Goal: Share content

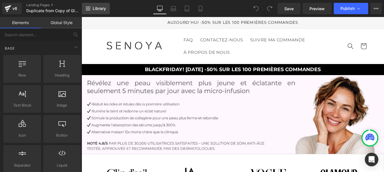
click at [102, 9] on span "Library" at bounding box center [99, 8] width 13 height 5
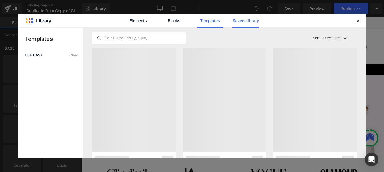
click at [257, 25] on link "Saved Library" at bounding box center [246, 21] width 27 height 14
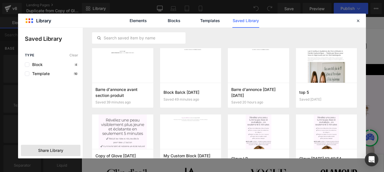
click at [57, 149] on span "Share Library" at bounding box center [50, 150] width 25 height 6
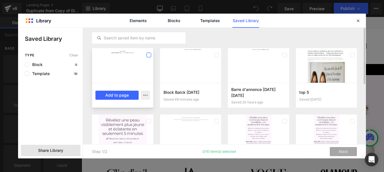
click at [150, 55] on label at bounding box center [149, 55] width 5 height 5
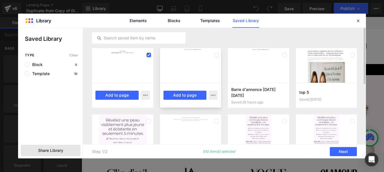
click at [215, 52] on div at bounding box center [217, 54] width 5 height 9
click at [150, 55] on icon at bounding box center [149, 55] width 3 height 0
click at [148, 55] on label at bounding box center [149, 55] width 5 height 5
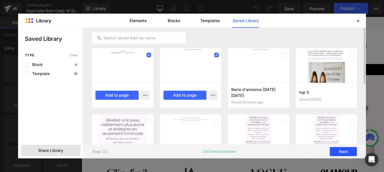
click at [338, 152] on button "Next" at bounding box center [343, 151] width 27 height 9
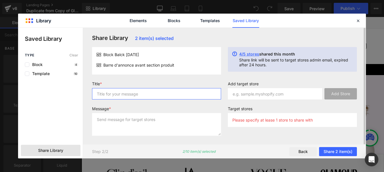
click at [169, 92] on input "text" at bounding box center [156, 93] width 129 height 11
type input "p"
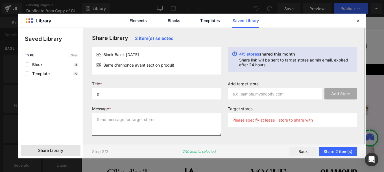
click at [148, 120] on textarea at bounding box center [156, 124] width 129 height 23
type textarea "p"
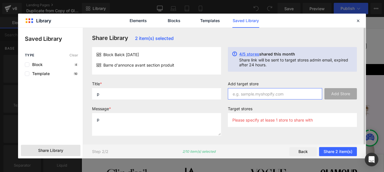
click at [267, 98] on input "text" at bounding box center [275, 93] width 94 height 11
click at [285, 94] on input "text" at bounding box center [275, 93] width 94 height 11
click at [257, 97] on input "text" at bounding box center [275, 93] width 94 height 11
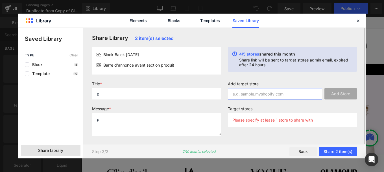
paste input "dm1bpi-q5"
type input "dm1bpi-q5"
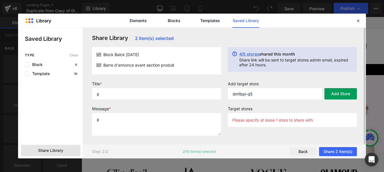
click at [338, 95] on button "Add Store" at bounding box center [341, 93] width 33 height 11
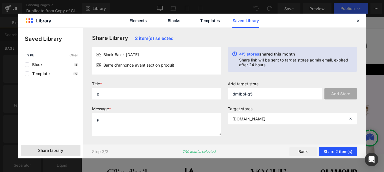
click at [333, 151] on button "Share 2 item(s)" at bounding box center [338, 151] width 38 height 9
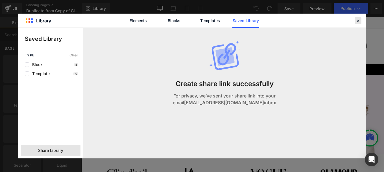
click at [355, 21] on div at bounding box center [358, 20] width 7 height 7
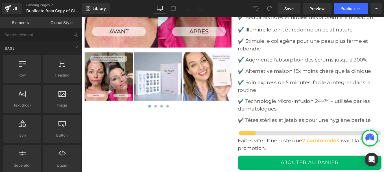
scroll to position [2402, 0]
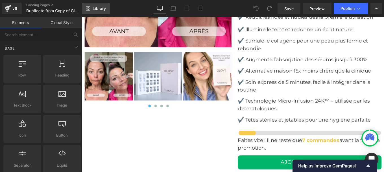
click at [97, 8] on span "Library" at bounding box center [99, 8] width 13 height 5
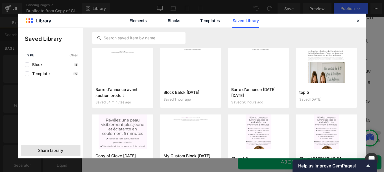
click at [57, 152] on span "Share Library" at bounding box center [50, 150] width 25 height 6
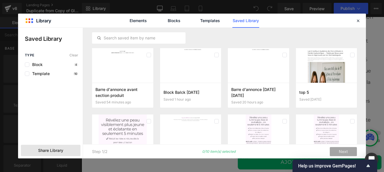
click at [55, 148] on span "Share Library" at bounding box center [50, 150] width 25 height 6
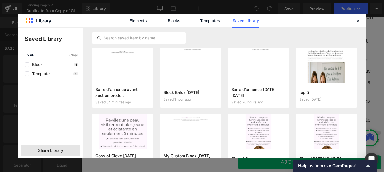
click at [54, 151] on span "Share Library" at bounding box center [50, 150] width 25 height 6
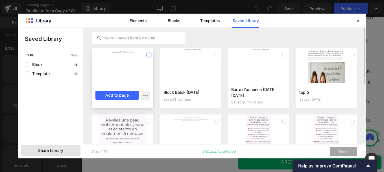
click at [148, 53] on label at bounding box center [149, 55] width 5 height 5
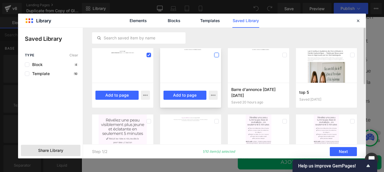
click at [215, 53] on label at bounding box center [217, 55] width 5 height 5
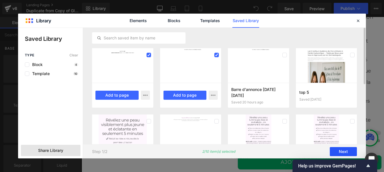
click at [337, 147] on button "Next" at bounding box center [343, 151] width 27 height 9
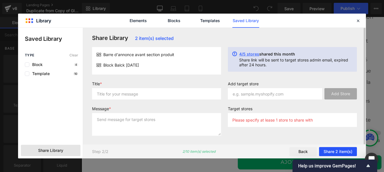
click at [342, 151] on button "Share 2 item(s)" at bounding box center [338, 151] width 38 height 9
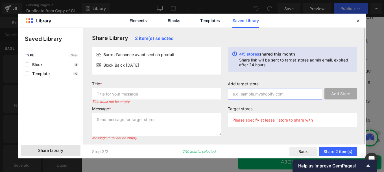
click at [242, 95] on input "text" at bounding box center [275, 93] width 94 height 11
paste input "be16c3-m9"
type input "be16c3-m9"
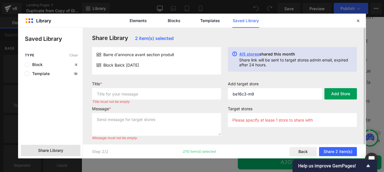
click at [335, 98] on button "Add Store" at bounding box center [341, 93] width 33 height 11
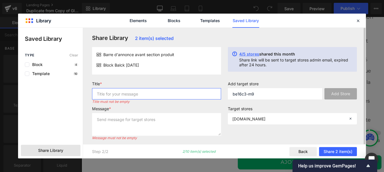
click at [125, 96] on input "text" at bounding box center [156, 93] width 129 height 11
type input "P"
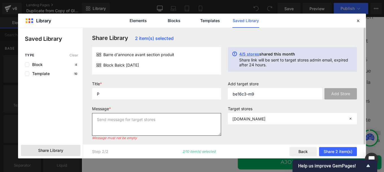
click at [116, 120] on textarea at bounding box center [156, 124] width 129 height 23
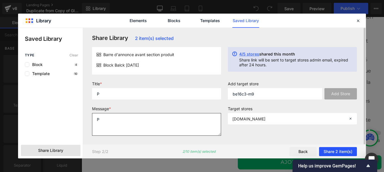
type textarea "P"
click at [327, 151] on button "Share 2 item(s)" at bounding box center [338, 151] width 38 height 9
click at [343, 151] on button "Share 2 item(s)" at bounding box center [338, 151] width 38 height 9
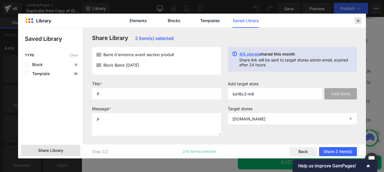
click at [360, 20] on icon at bounding box center [358, 20] width 5 height 5
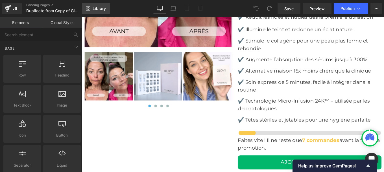
click at [93, 8] on span "Library" at bounding box center [99, 8] width 13 height 5
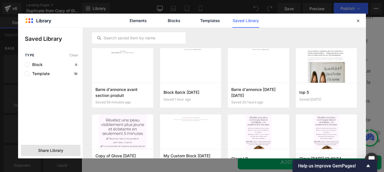
click at [66, 152] on div "Share Library" at bounding box center [51, 149] width 60 height 11
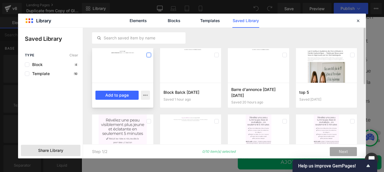
click at [148, 55] on label at bounding box center [149, 55] width 5 height 5
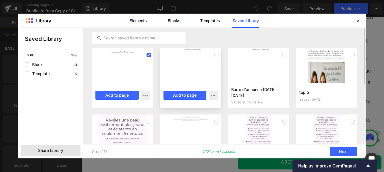
click at [211, 57] on div at bounding box center [190, 65] width 61 height 34
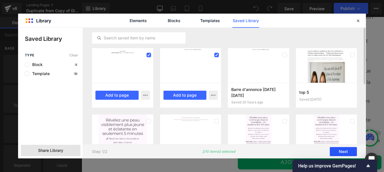
click at [341, 152] on button "Next" at bounding box center [343, 151] width 27 height 9
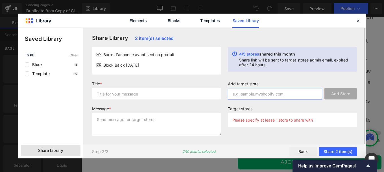
click at [260, 93] on input "text" at bounding box center [275, 93] width 94 height 11
paste input "be16c3-m9"
type input "be16c3-m9"
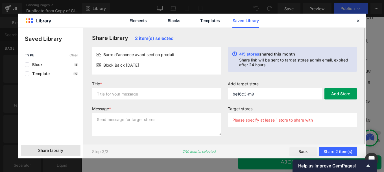
click at [335, 96] on button "Add Store" at bounding box center [341, 93] width 33 height 11
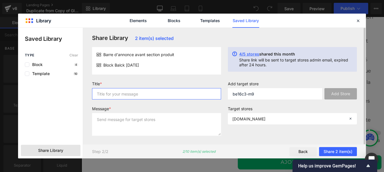
click at [158, 99] on input "text" at bounding box center [156, 93] width 129 height 11
type input "P"
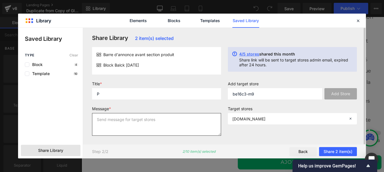
click at [134, 121] on textarea at bounding box center [156, 124] width 129 height 23
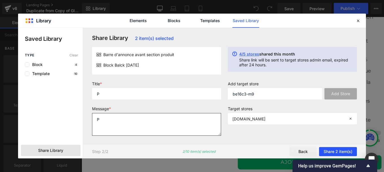
type textarea "P"
click at [340, 150] on button "Share 2 item(s)" at bounding box center [338, 151] width 38 height 9
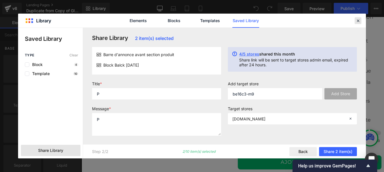
click at [356, 23] on div at bounding box center [358, 20] width 7 height 7
